Goal: Navigation & Orientation: Find specific page/section

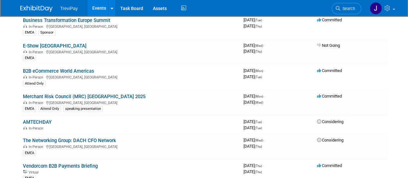
scroll to position [601, 0]
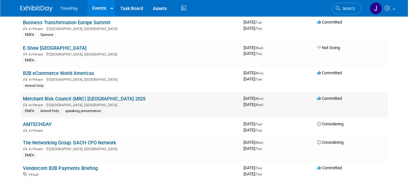
click at [113, 96] on link "Merchant Risk Council (MRC) [GEOGRAPHIC_DATA] 2025" at bounding box center [84, 99] width 123 height 6
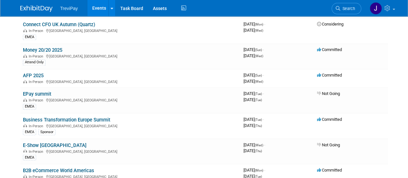
scroll to position [501, 0]
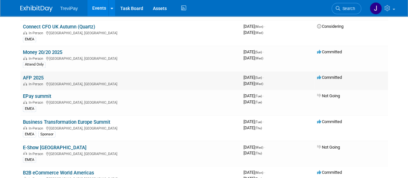
click at [174, 75] on td "AFP 2025 In-Person [GEOGRAPHIC_DATA], [GEOGRAPHIC_DATA]" at bounding box center [130, 80] width 221 height 18
click at [40, 75] on link "AFP 2025" at bounding box center [33, 78] width 21 height 6
click at [50, 49] on link "Money 20/20 2025" at bounding box center [42, 52] width 39 height 6
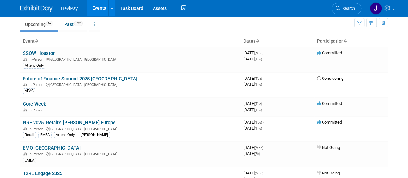
scroll to position [22, 0]
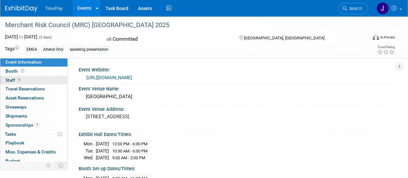
click at [38, 81] on link "1 Staff 1" at bounding box center [33, 80] width 67 height 9
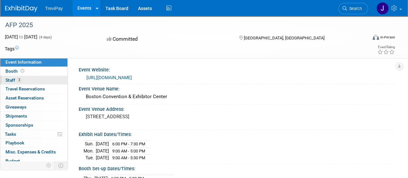
click at [29, 81] on link "3 Staff 3" at bounding box center [33, 80] width 67 height 9
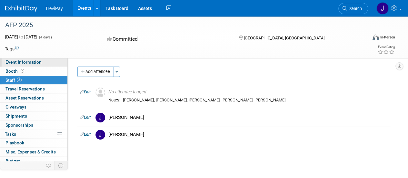
click at [37, 65] on link "Event Information" at bounding box center [33, 62] width 67 height 9
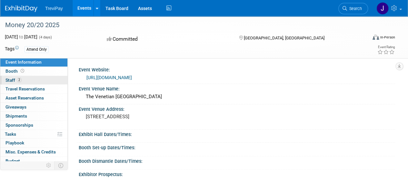
click at [36, 78] on link "2 Staff 2" at bounding box center [33, 80] width 67 height 9
